Goal: Task Accomplishment & Management: Use online tool/utility

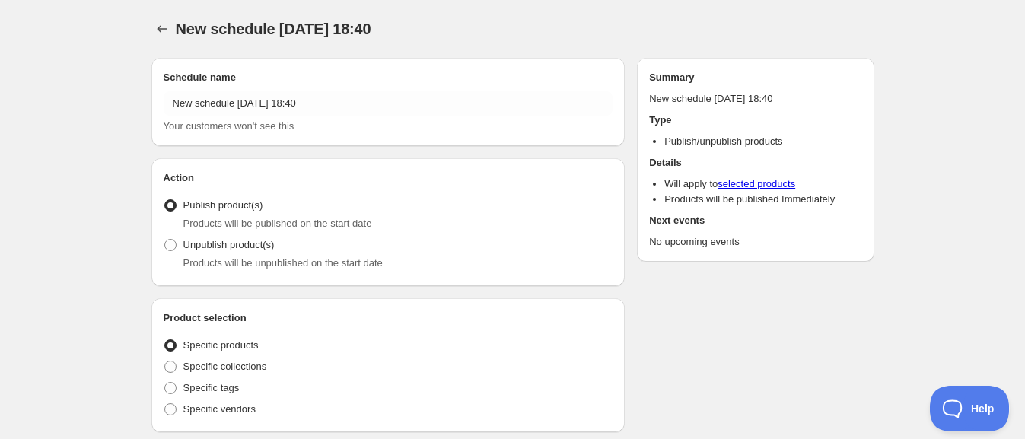
radio input "true"
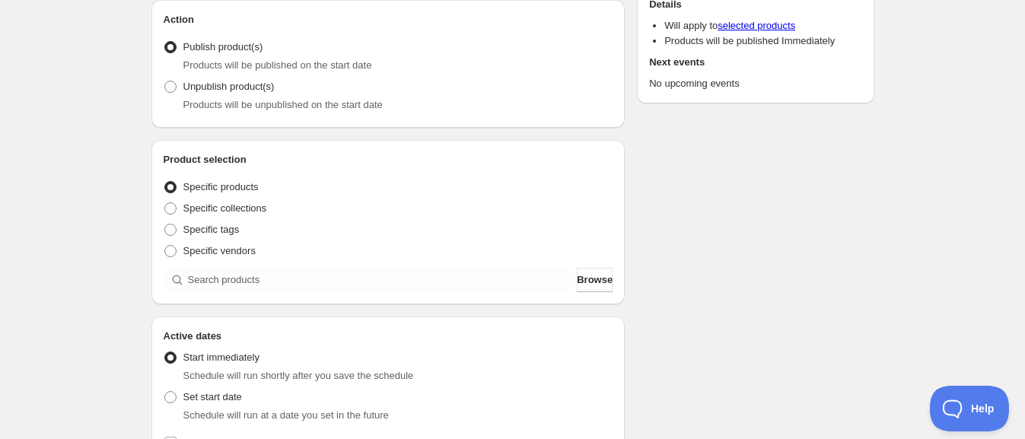
scroll to position [285, 0]
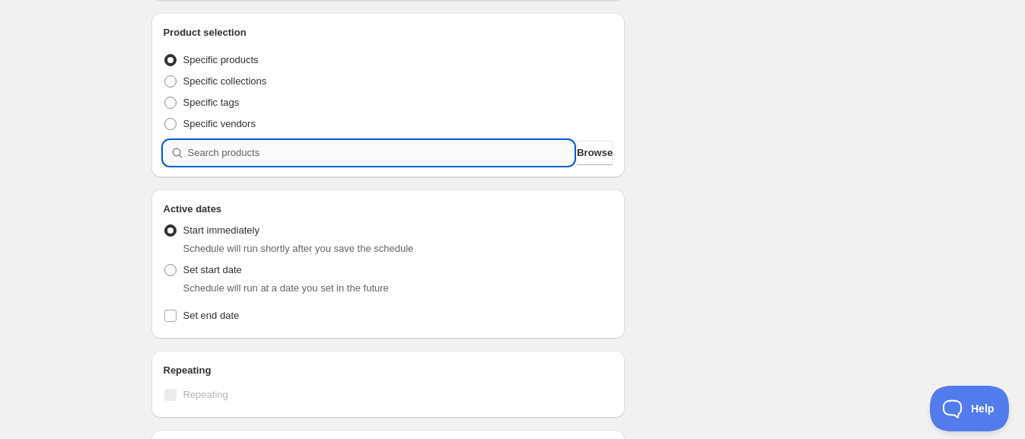
click at [317, 141] on input "search" at bounding box center [381, 153] width 387 height 24
type input "h"
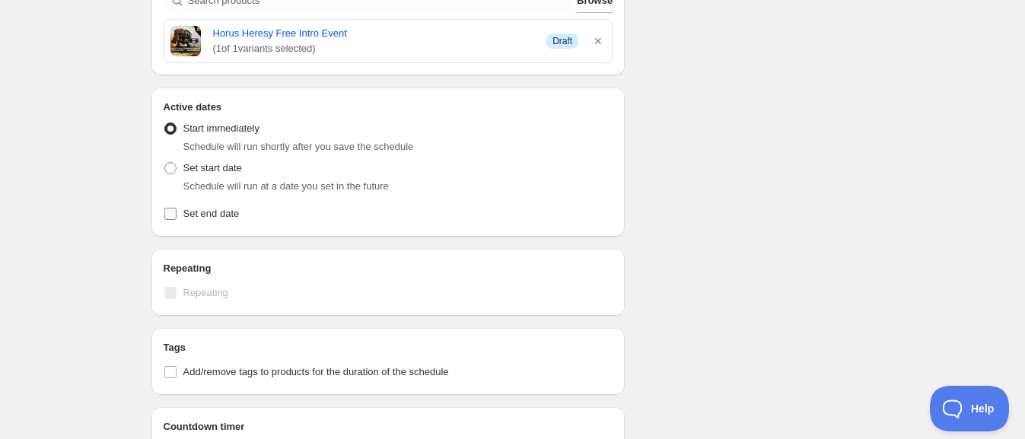
scroll to position [476, 0]
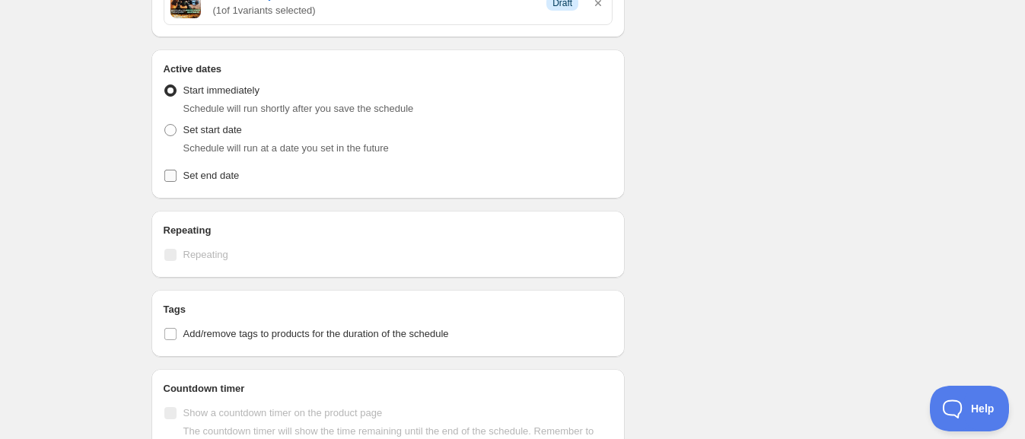
click at [166, 174] on input "Set end date" at bounding box center [170, 176] width 12 height 12
checkbox input "true"
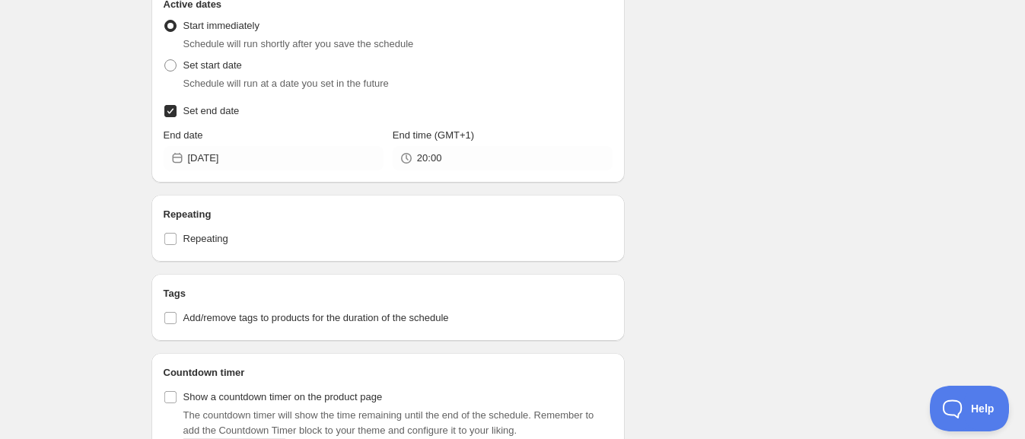
scroll to position [571, 0]
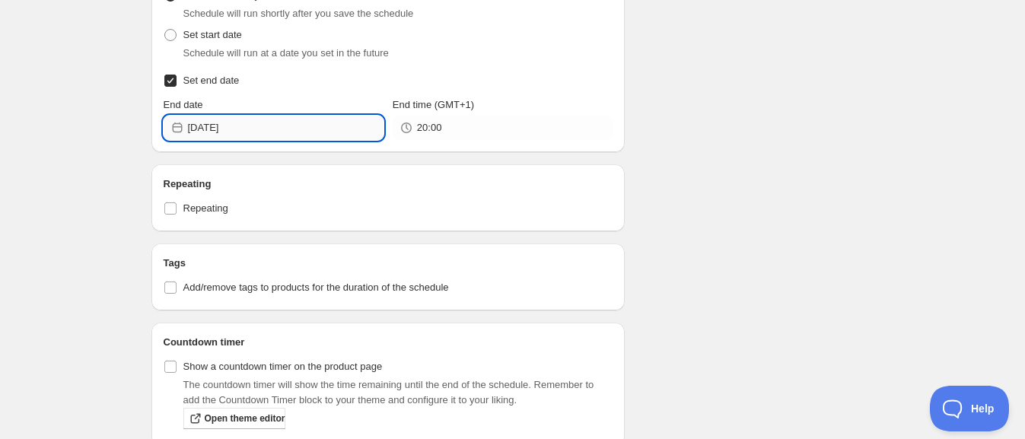
click at [283, 138] on input "[DATE]" at bounding box center [286, 128] width 196 height 24
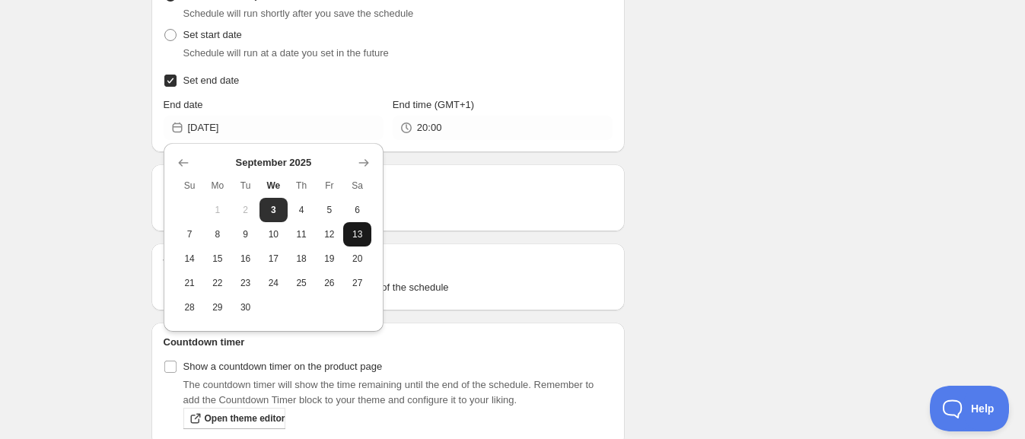
click at [356, 240] on span "13" at bounding box center [357, 234] width 16 height 12
type input "[DATE]"
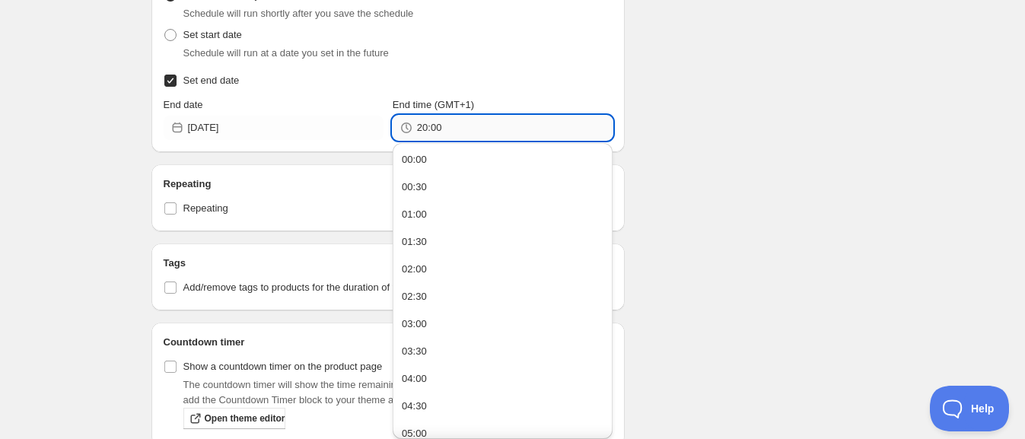
click at [446, 129] on input "20:00" at bounding box center [515, 128] width 196 height 24
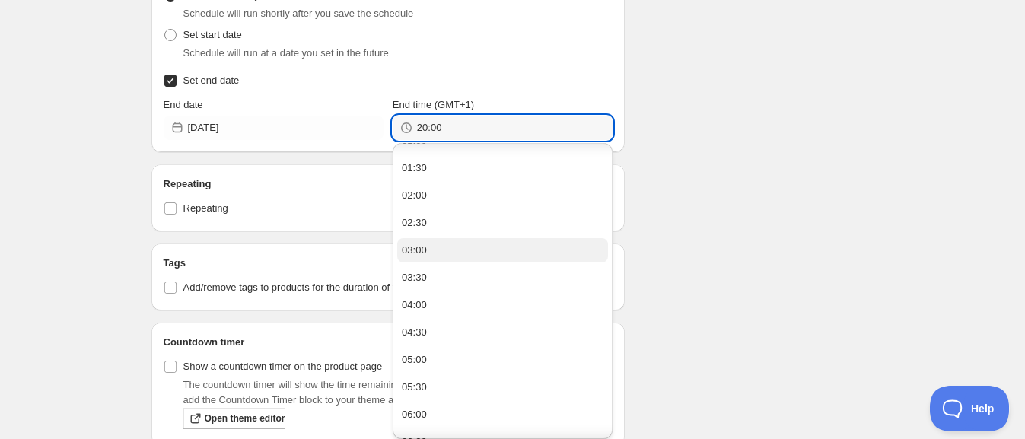
scroll to position [0, 0]
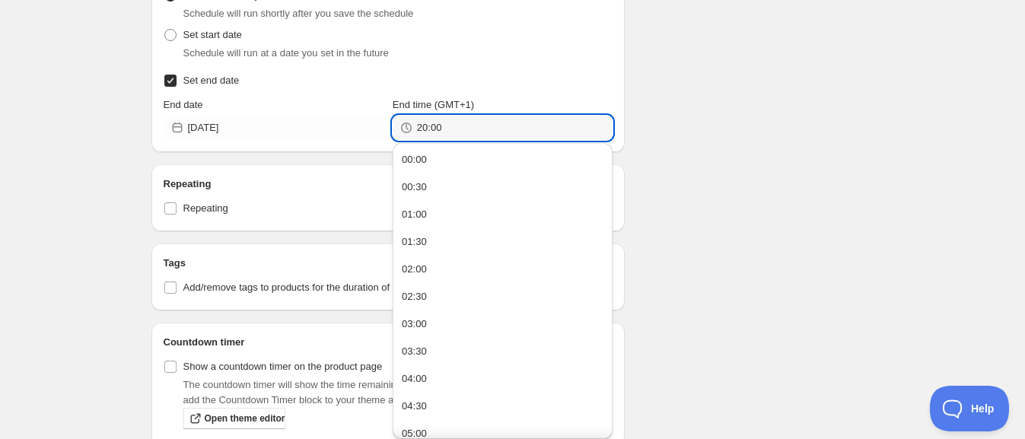
click at [836, 154] on div "Schedule name New schedule [DATE] 18:40 Your customers won't see this Action Ac…" at bounding box center [506, 103] width 735 height 1256
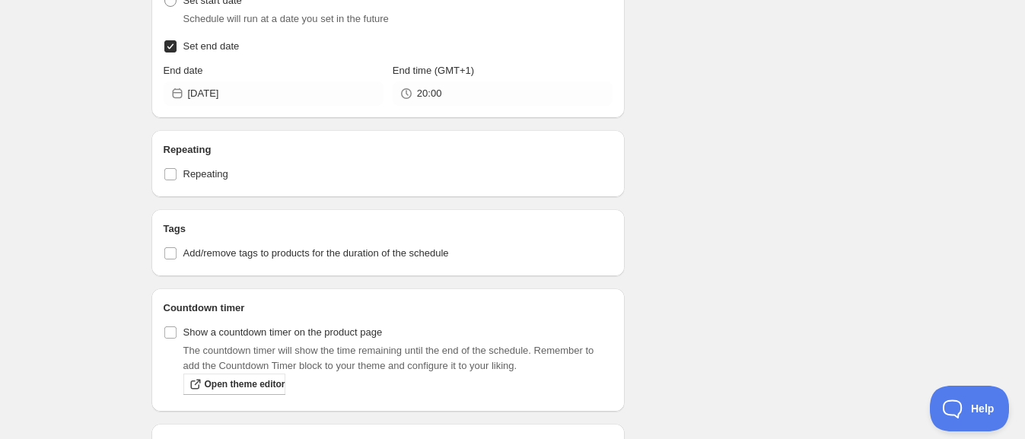
scroll to position [890, 0]
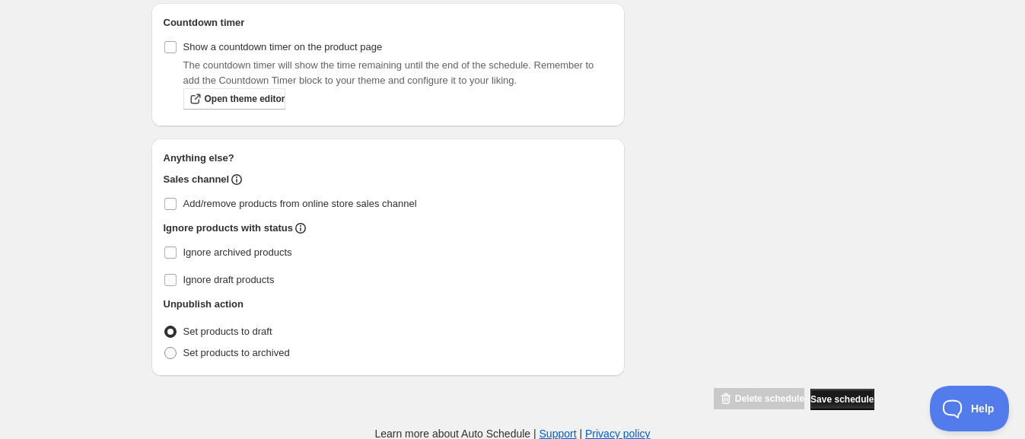
click at [819, 396] on span "Save schedule" at bounding box center [841, 399] width 63 height 12
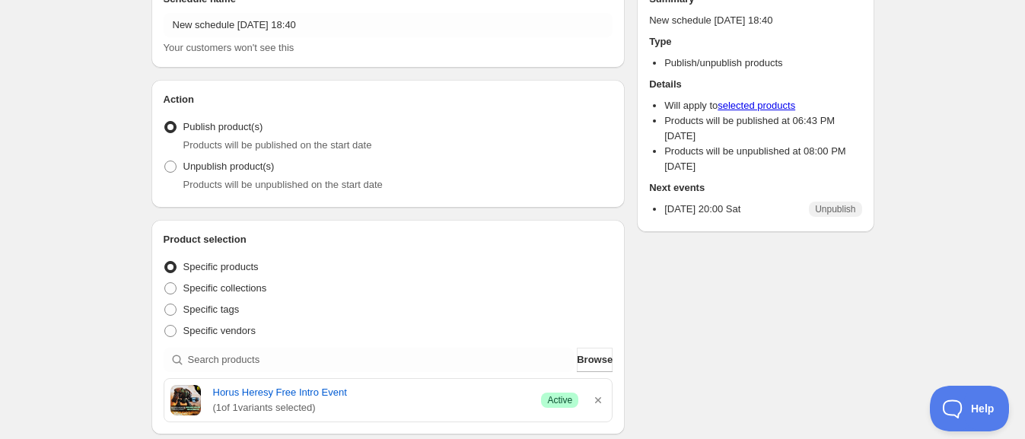
scroll to position [285, 0]
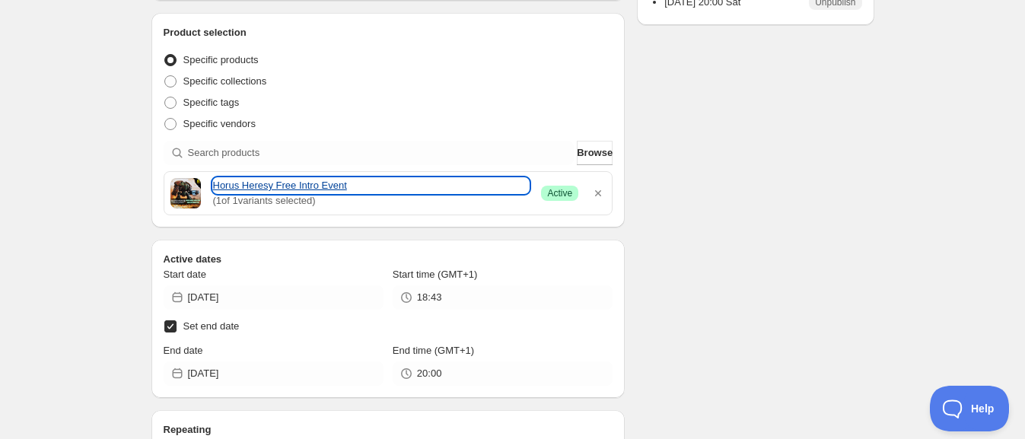
click at [312, 183] on link "Horus Heresy Free Intro Event" at bounding box center [371, 185] width 317 height 15
